Goal: Transaction & Acquisition: Subscribe to service/newsletter

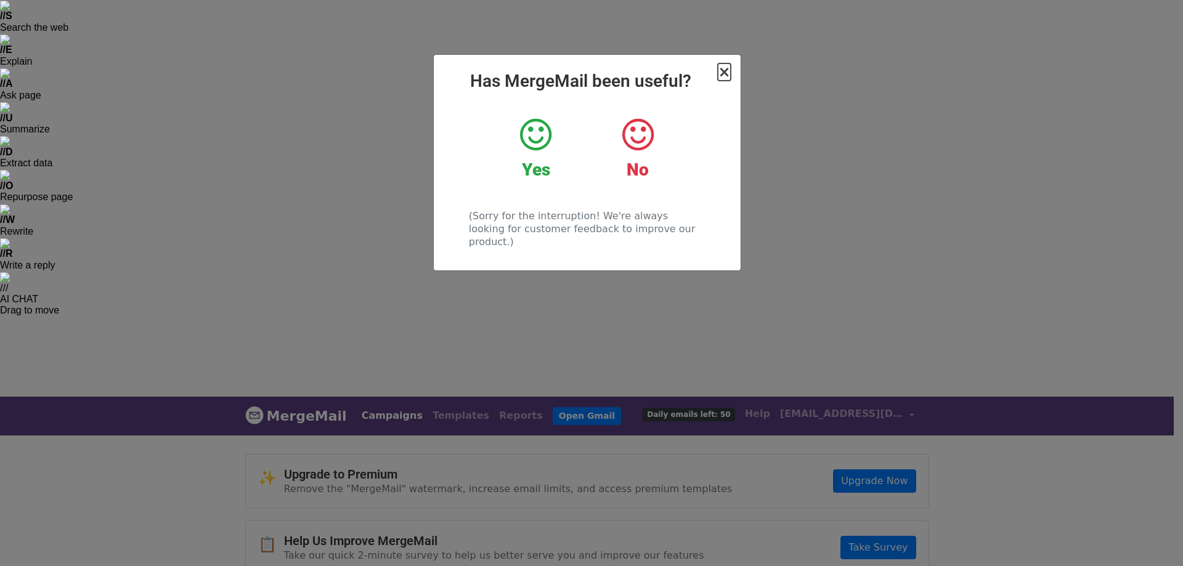
click at [721, 70] on span "×" at bounding box center [724, 71] width 12 height 17
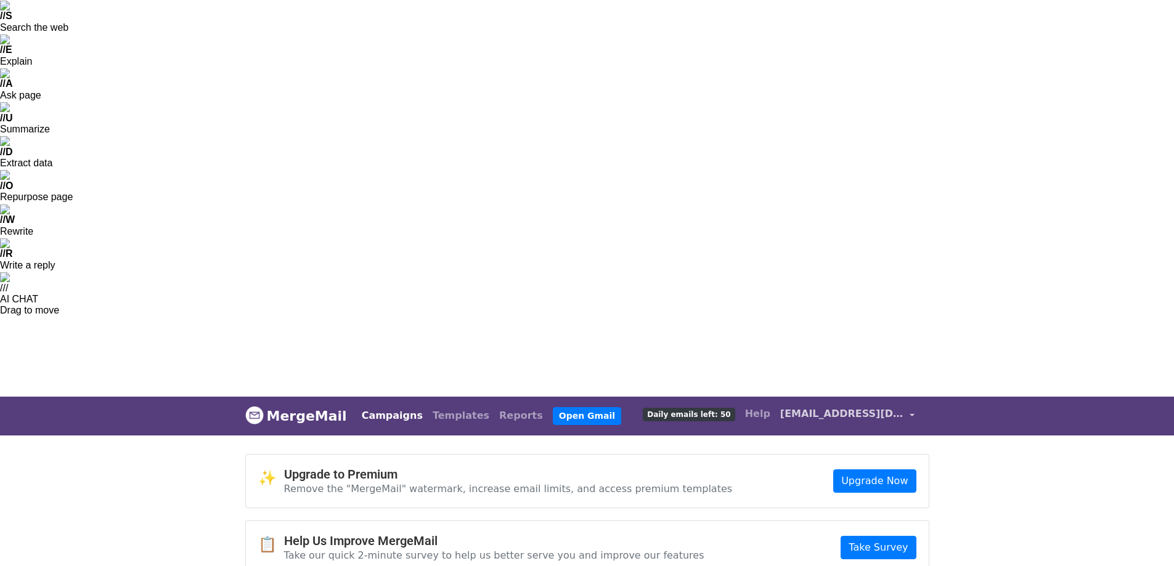
click at [908, 402] on link "[EMAIL_ADDRESS][DOMAIN_NAME]" at bounding box center [847, 416] width 144 height 29
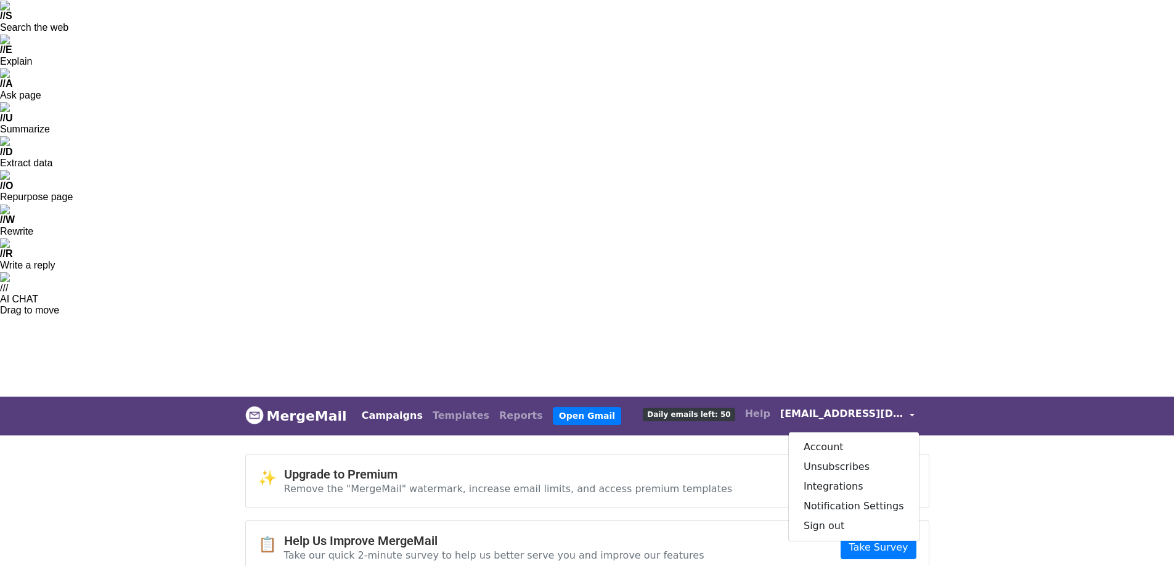
click at [256, 406] on img at bounding box center [254, 415] width 18 height 18
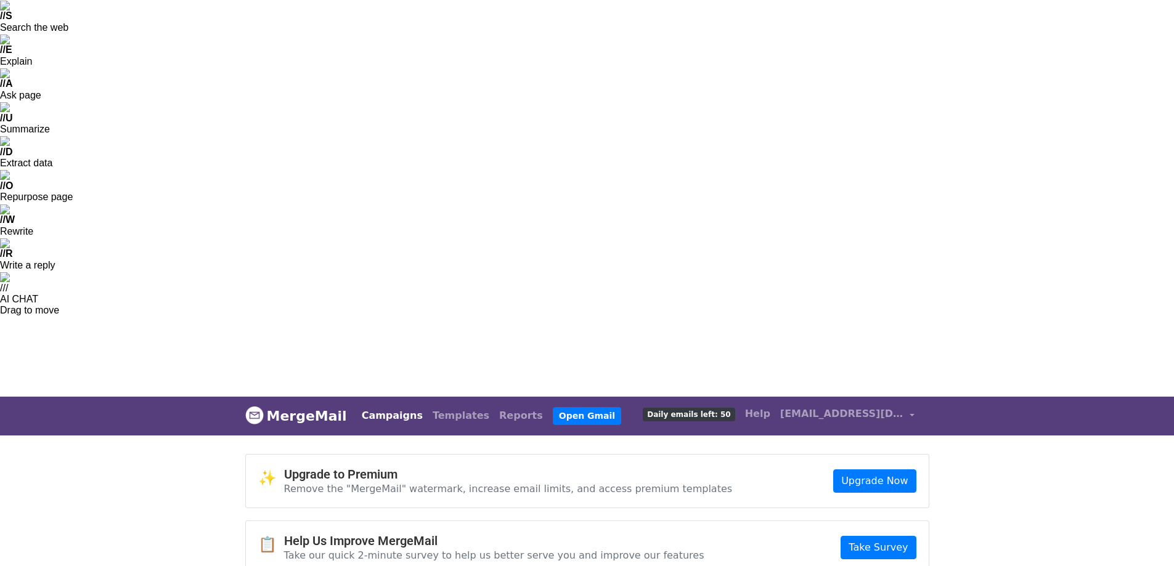
click at [891, 470] on link "Upgrade Now" at bounding box center [874, 481] width 83 height 23
